Goal: Transaction & Acquisition: Purchase product/service

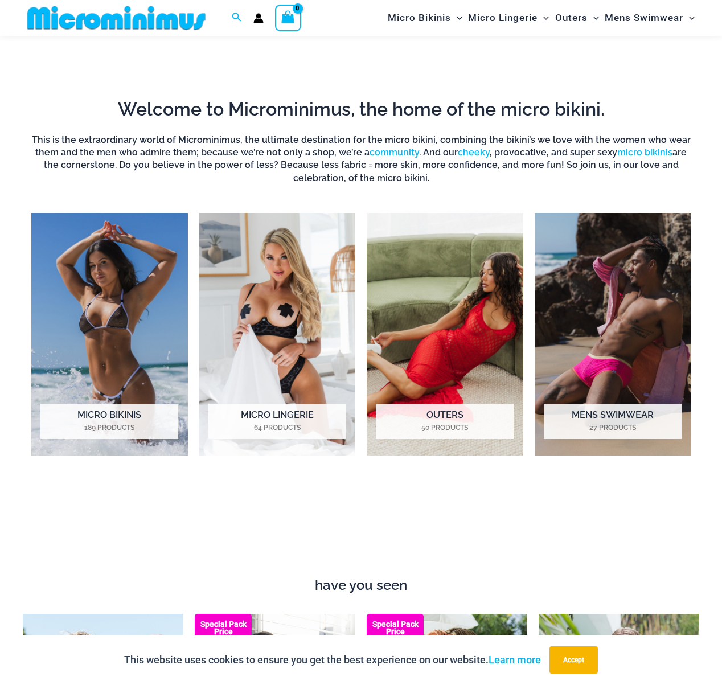
scroll to position [659, 0]
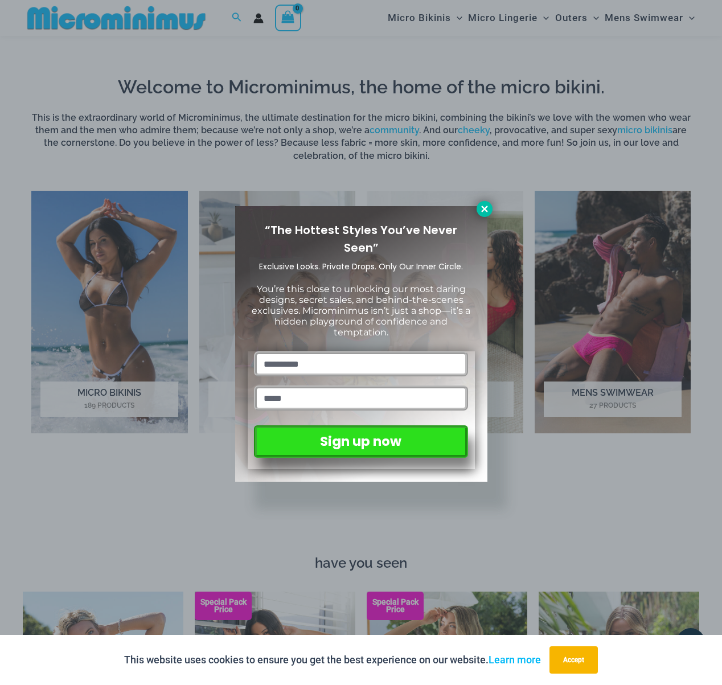
click at [487, 206] on icon at bounding box center [484, 209] width 6 height 6
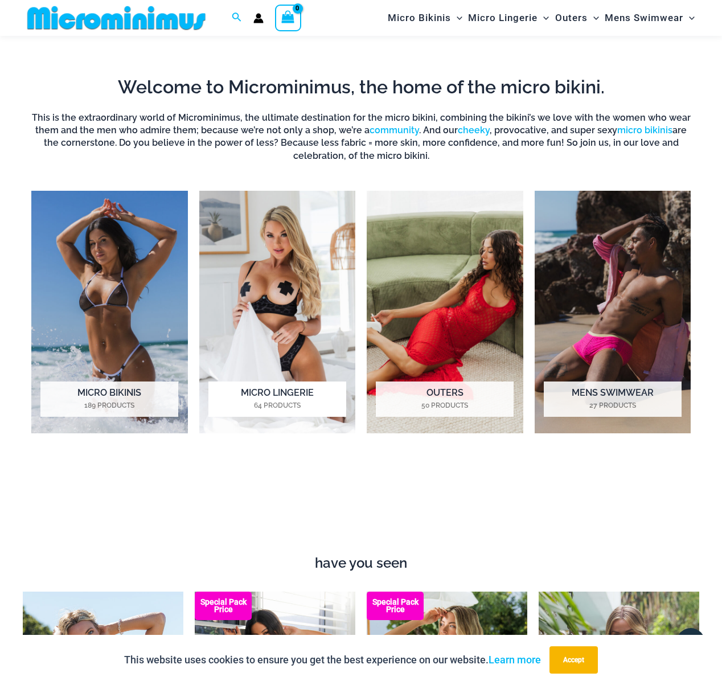
scroll to position [661, 0]
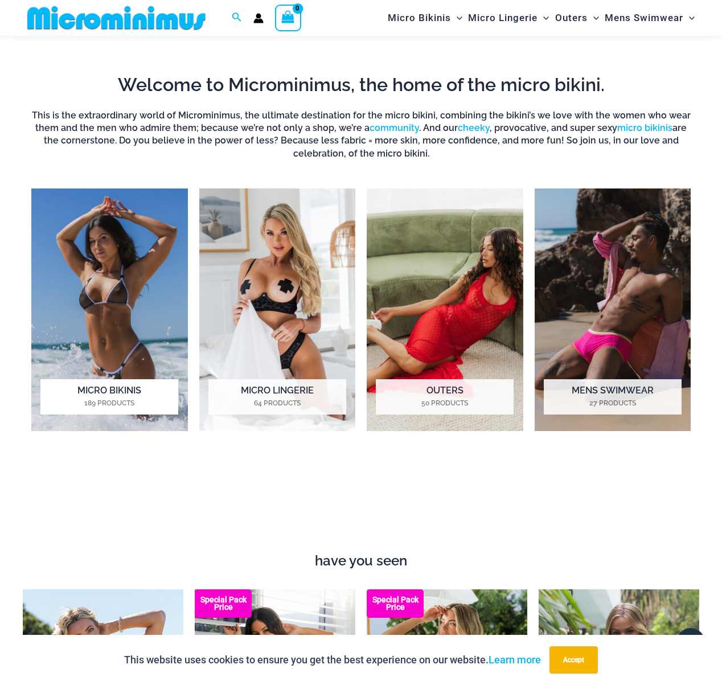
click at [141, 301] on img "Visit product category Micro Bikinis" at bounding box center [109, 310] width 157 height 243
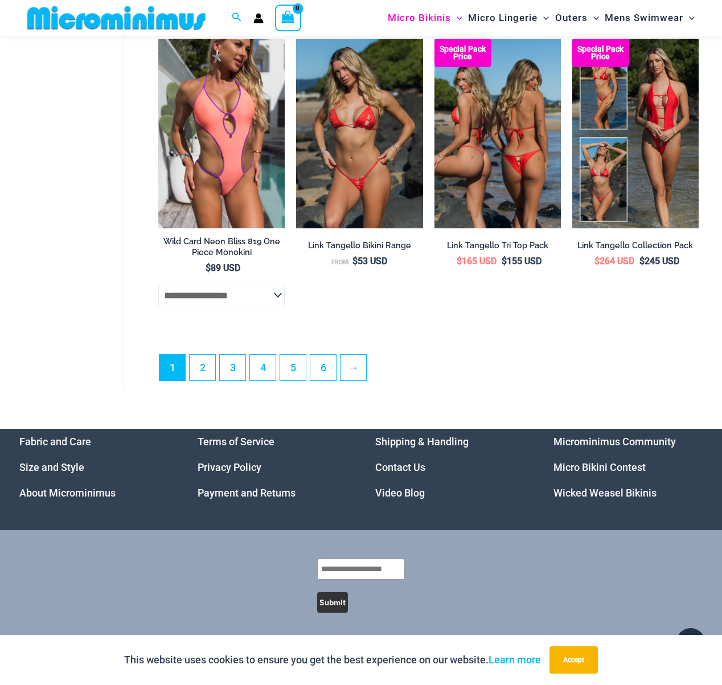
scroll to position [2544, 0]
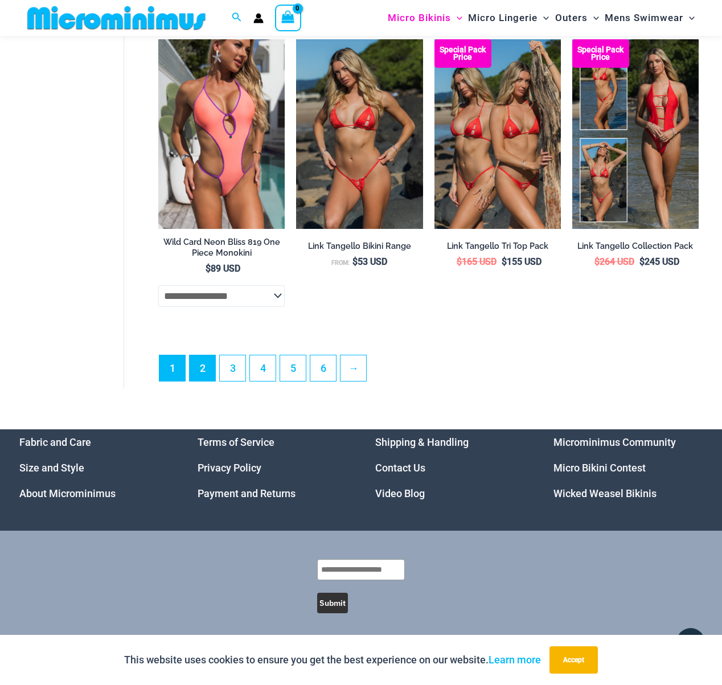
click at [207, 367] on link "2" at bounding box center [203, 369] width 26 height 26
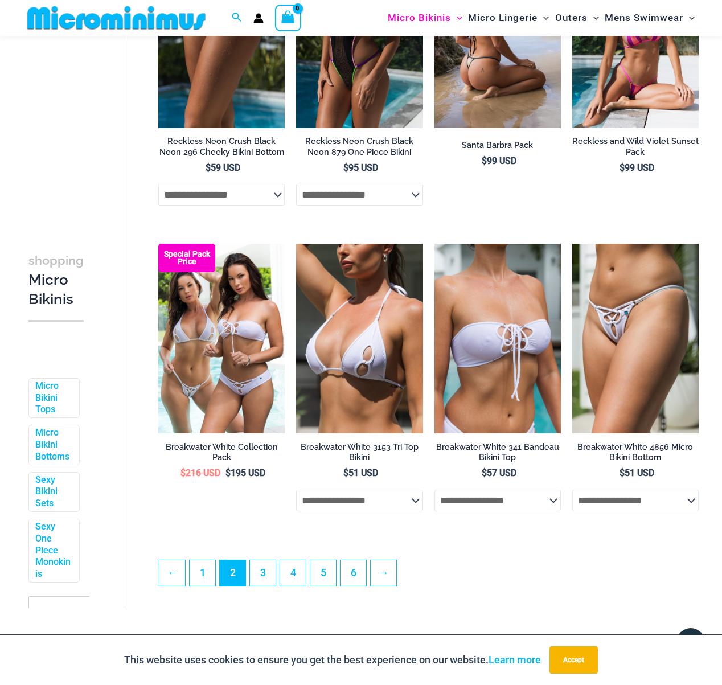
scroll to position [2024, 0]
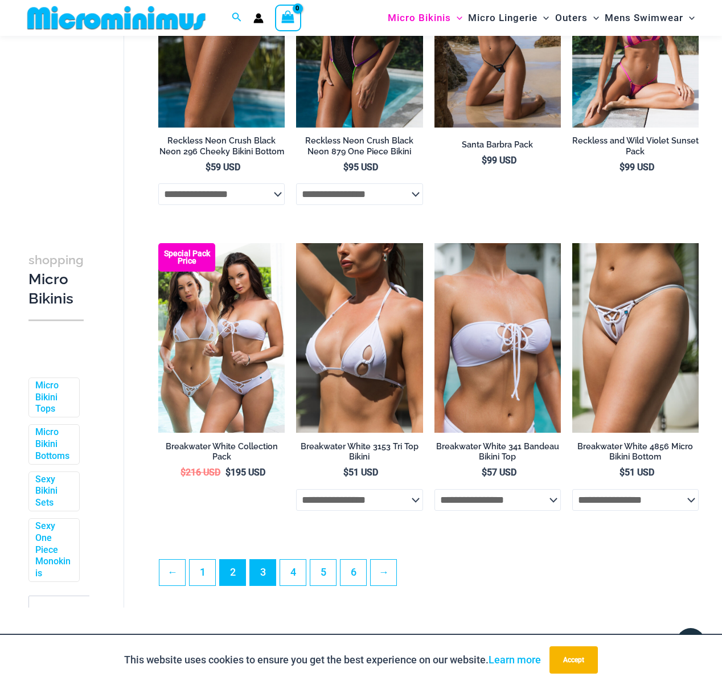
click at [263, 577] on link "3" at bounding box center [263, 573] width 26 height 26
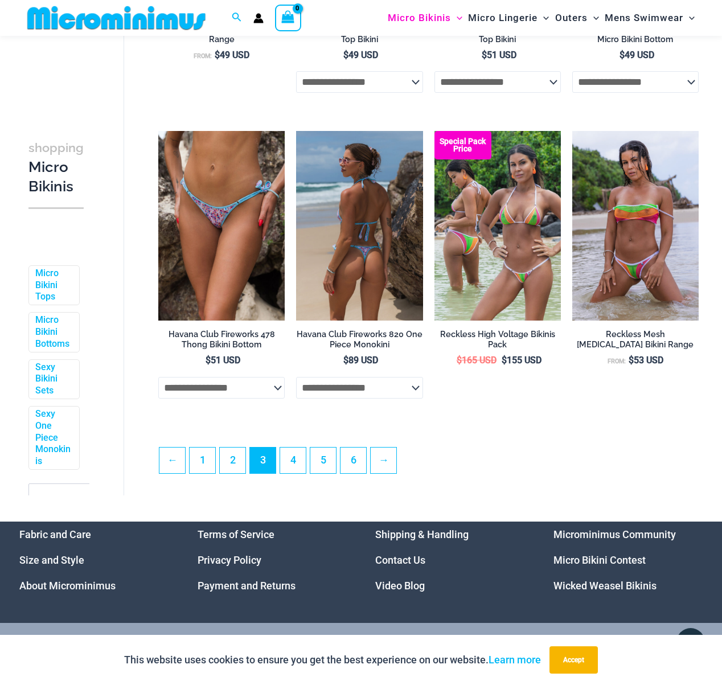
scroll to position [2141, 0]
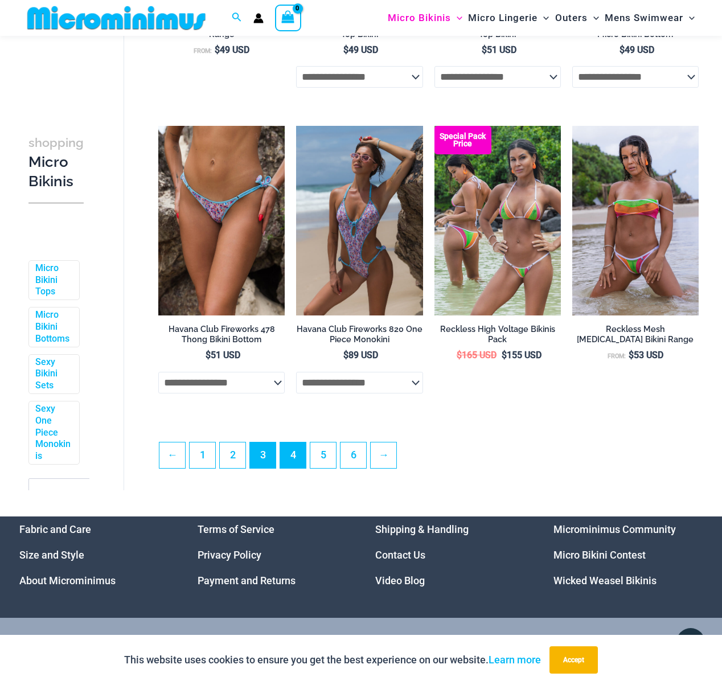
click at [295, 457] on link "4" at bounding box center [293, 456] width 26 height 26
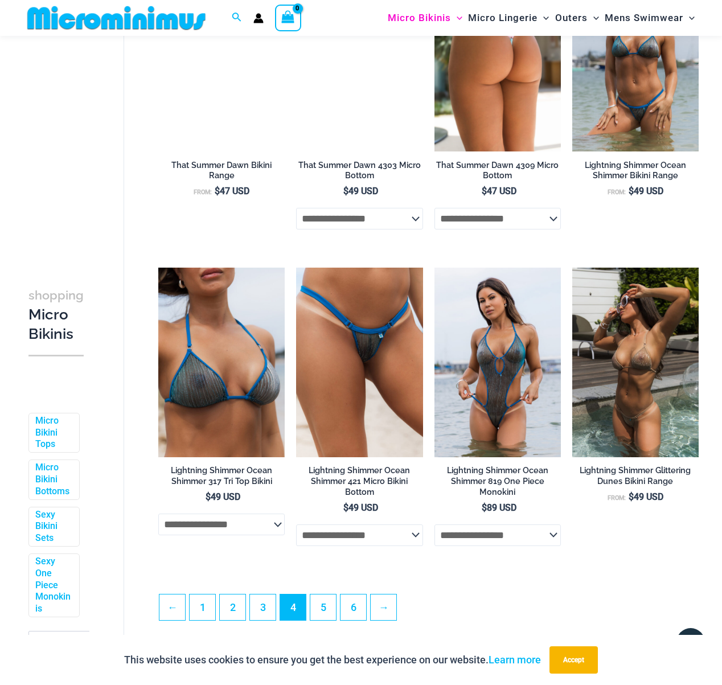
scroll to position [2013, 0]
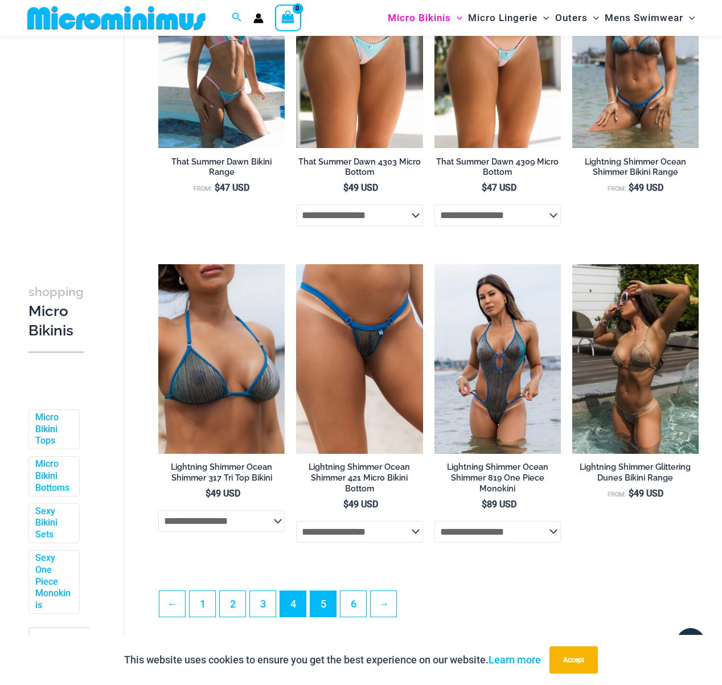
click at [322, 602] on link "5" at bounding box center [324, 604] width 26 height 26
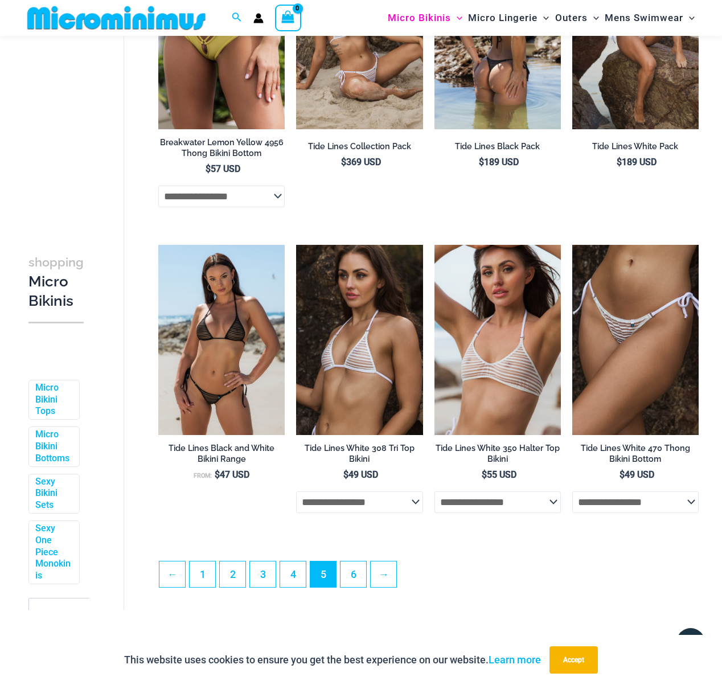
scroll to position [2041, 0]
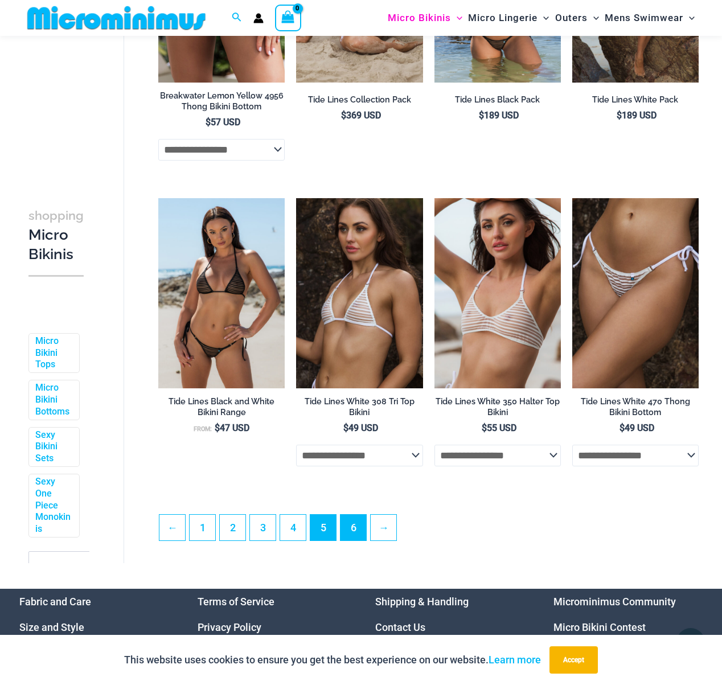
click at [345, 534] on link "6" at bounding box center [354, 528] width 26 height 26
